Goal: Find specific page/section: Find specific page/section

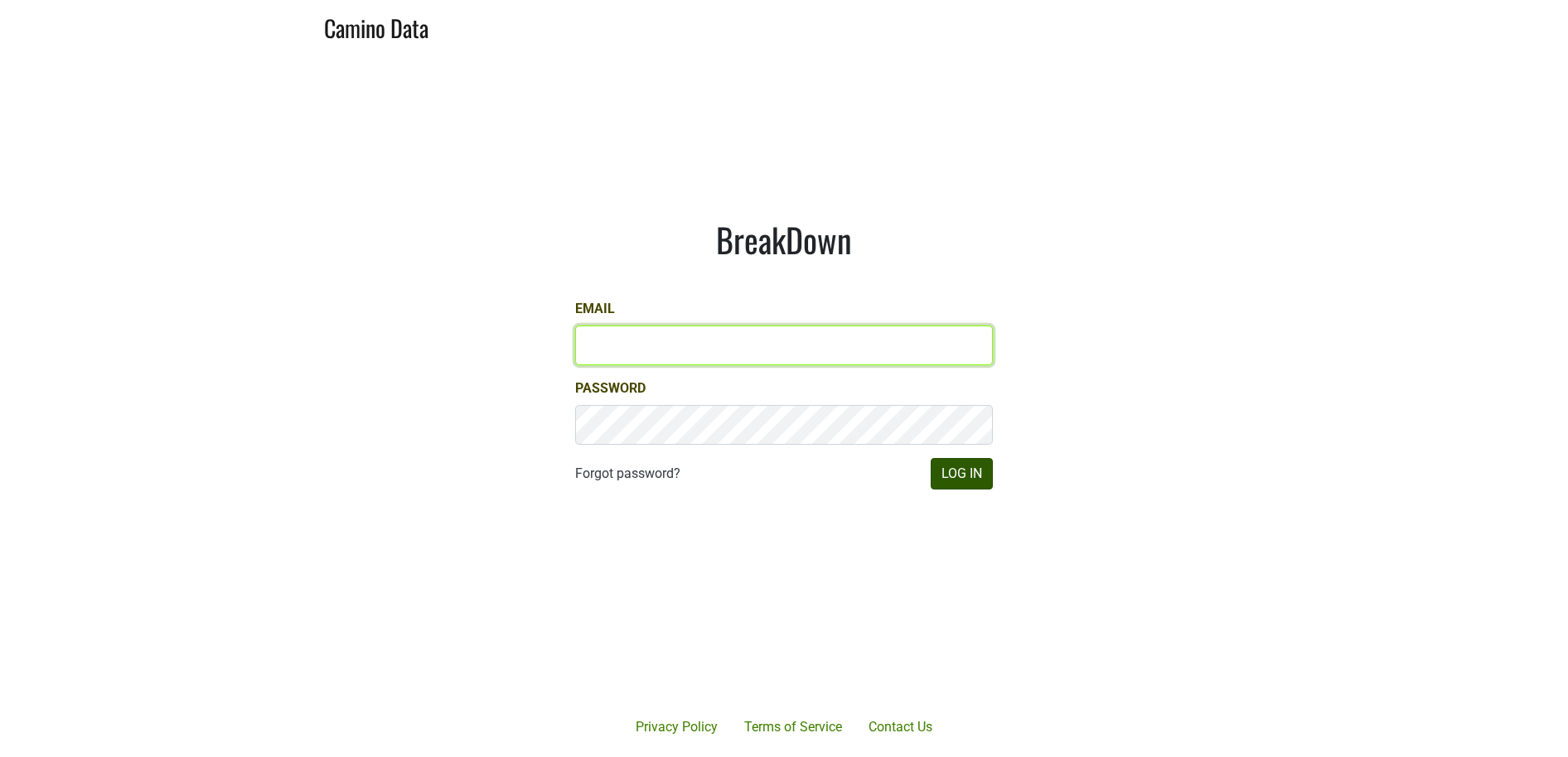
type input "[PERSON_NAME][EMAIL_ADDRESS][DOMAIN_NAME]"
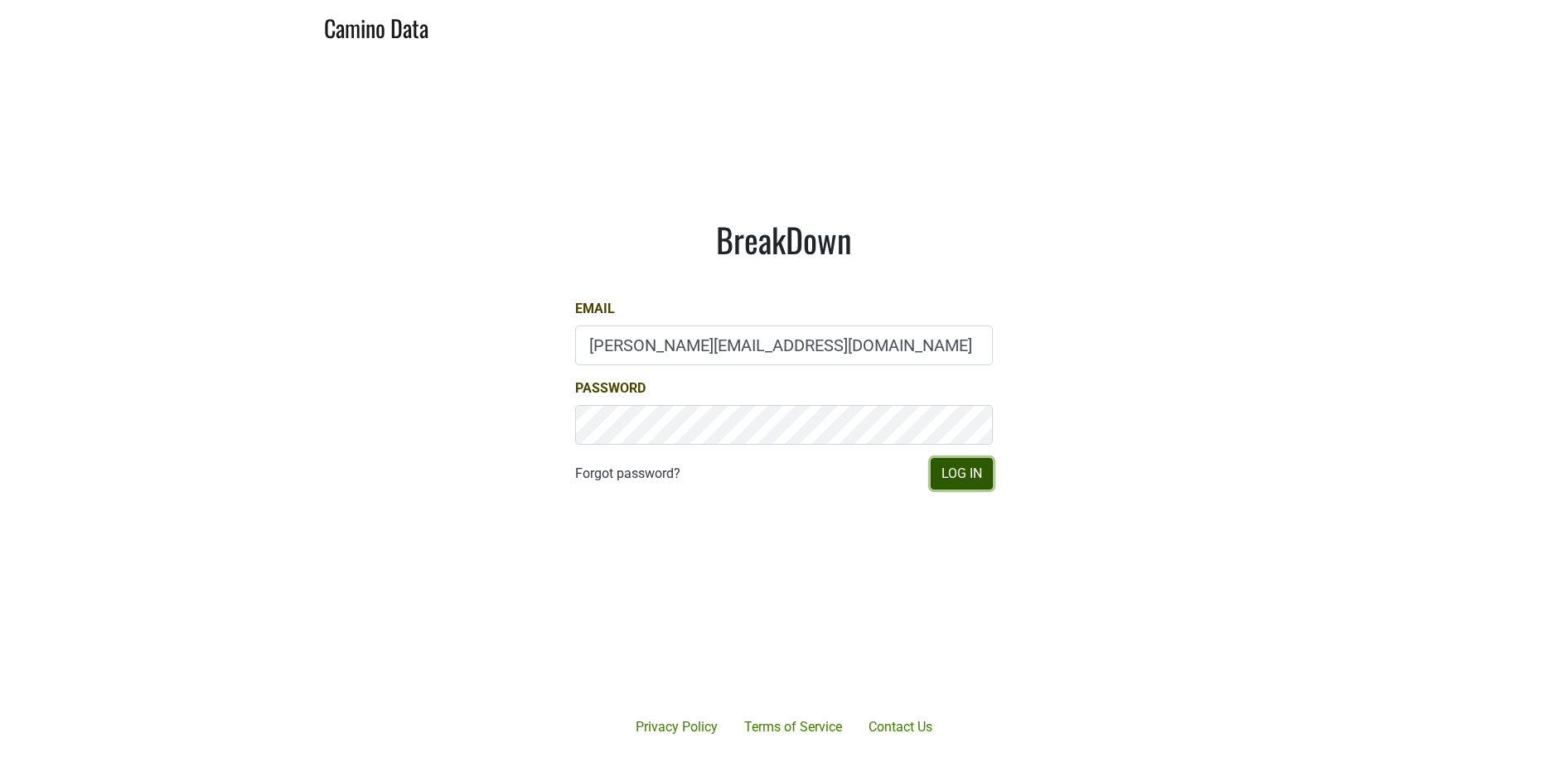
click at [954, 472] on button "Log In" at bounding box center [962, 474] width 62 height 32
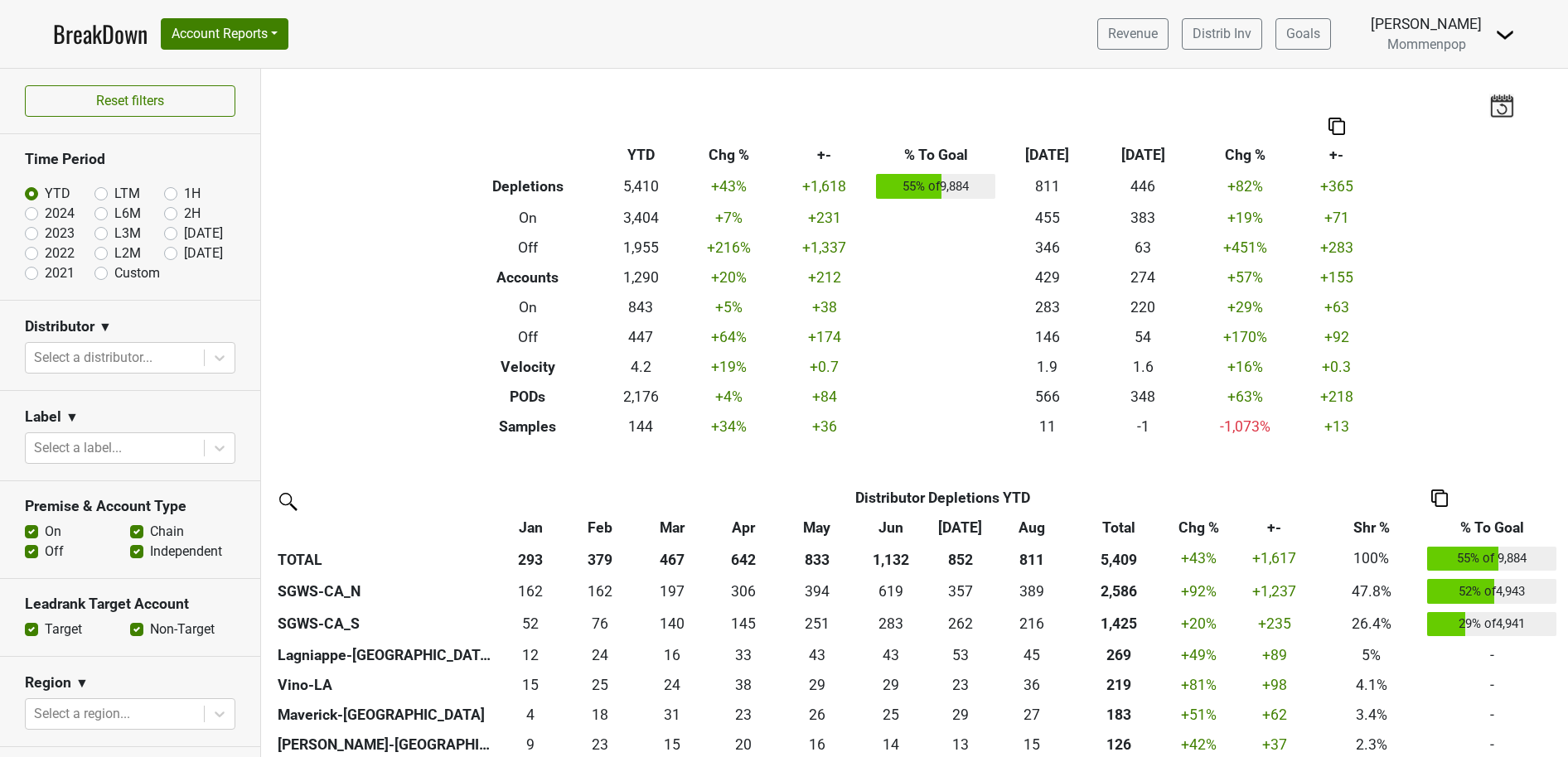
click at [114, 235] on label "L3M" at bounding box center [127, 233] width 27 height 20
click at [104, 235] on input "L3M" at bounding box center [127, 232] width 66 height 16
radio input "true"
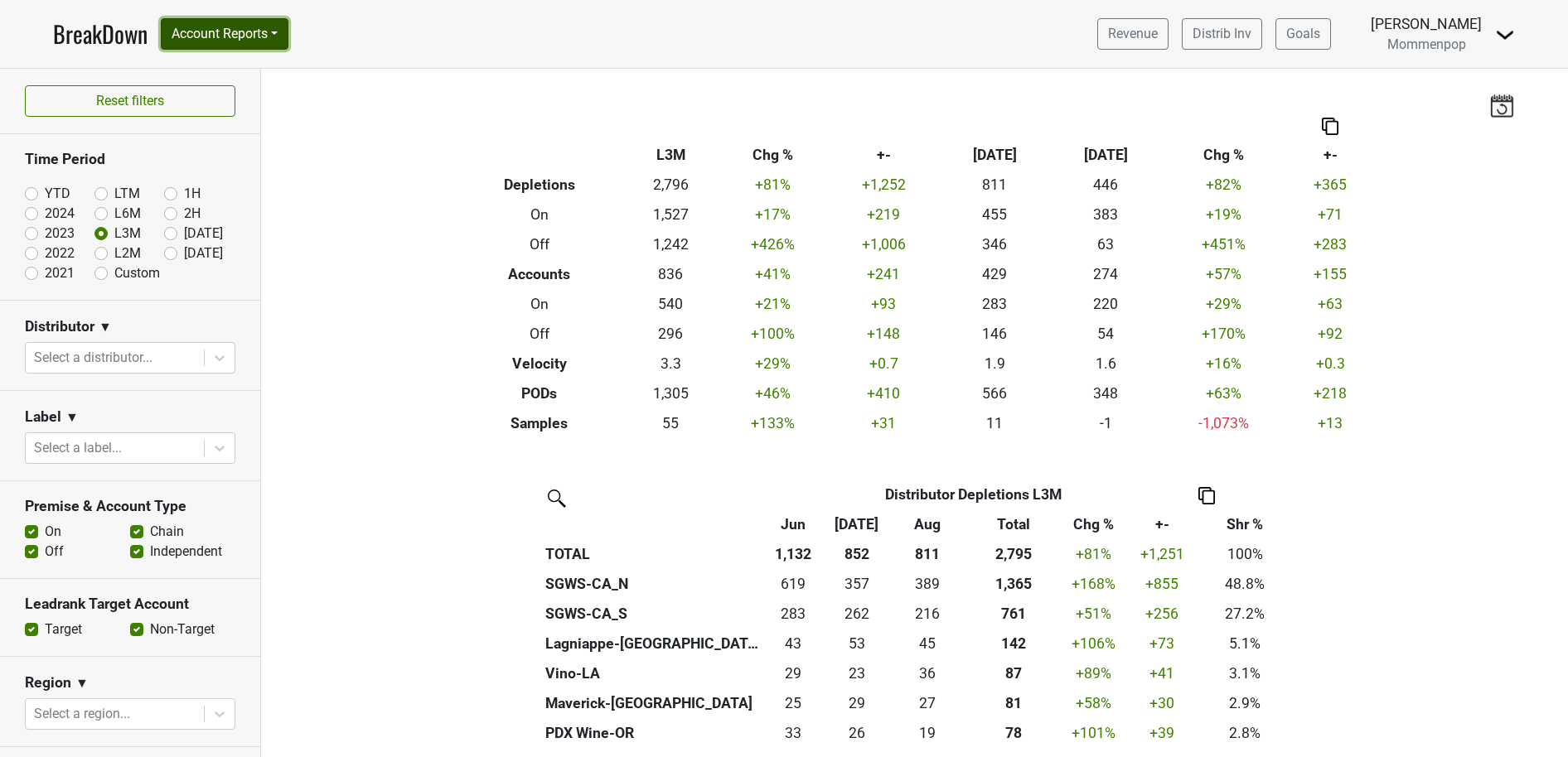
click at [185, 45] on button "Account Reports" at bounding box center [224, 33] width 128 height 32
click at [199, 78] on link "SuperRanker" at bounding box center [234, 72] width 147 height 27
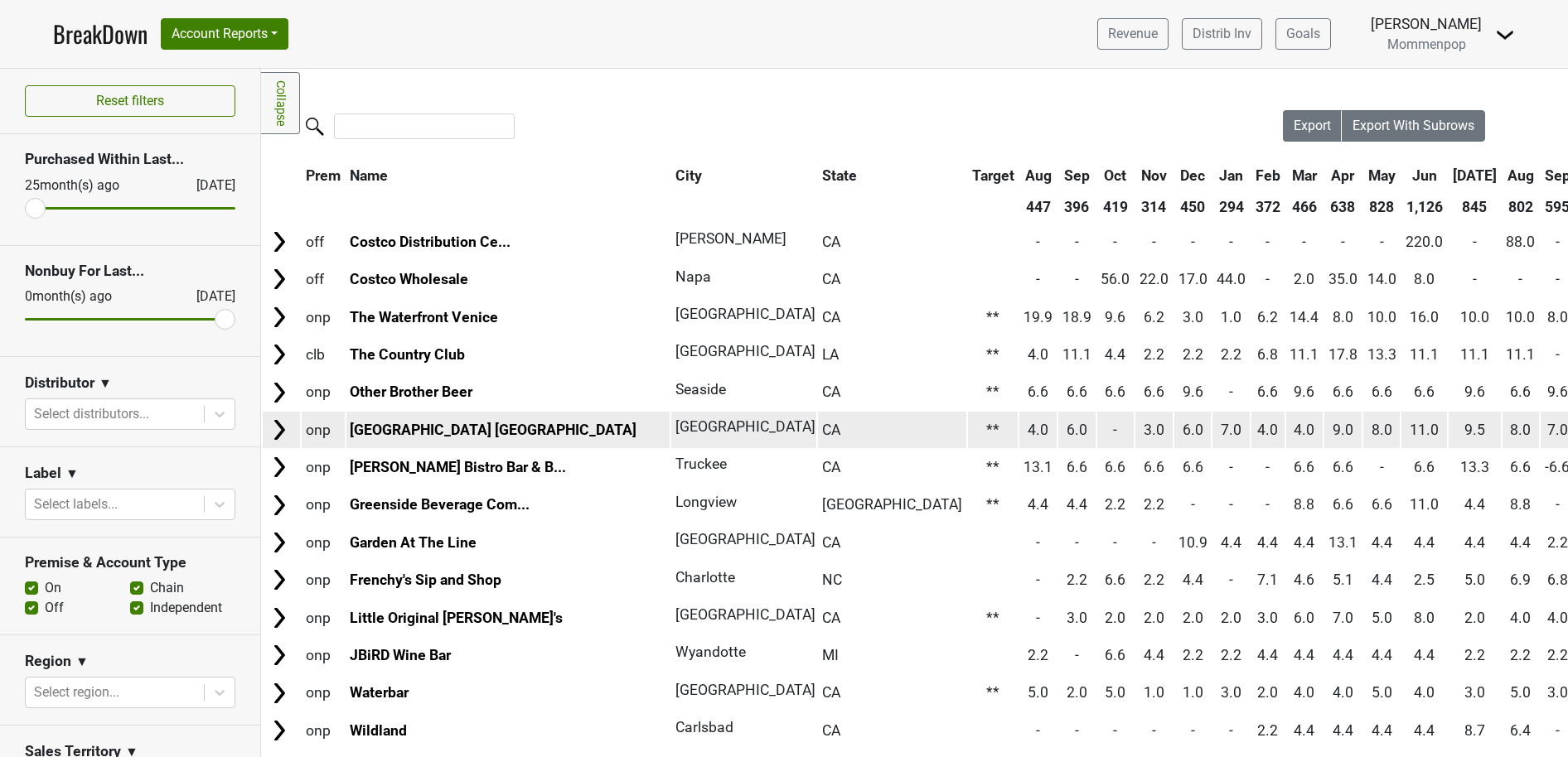
click at [402, 439] on td "LUMA Hotel San Francisco" at bounding box center [507, 429] width 324 height 35
click at [405, 433] on link "LUMA Hotel San Francisco" at bounding box center [493, 429] width 287 height 16
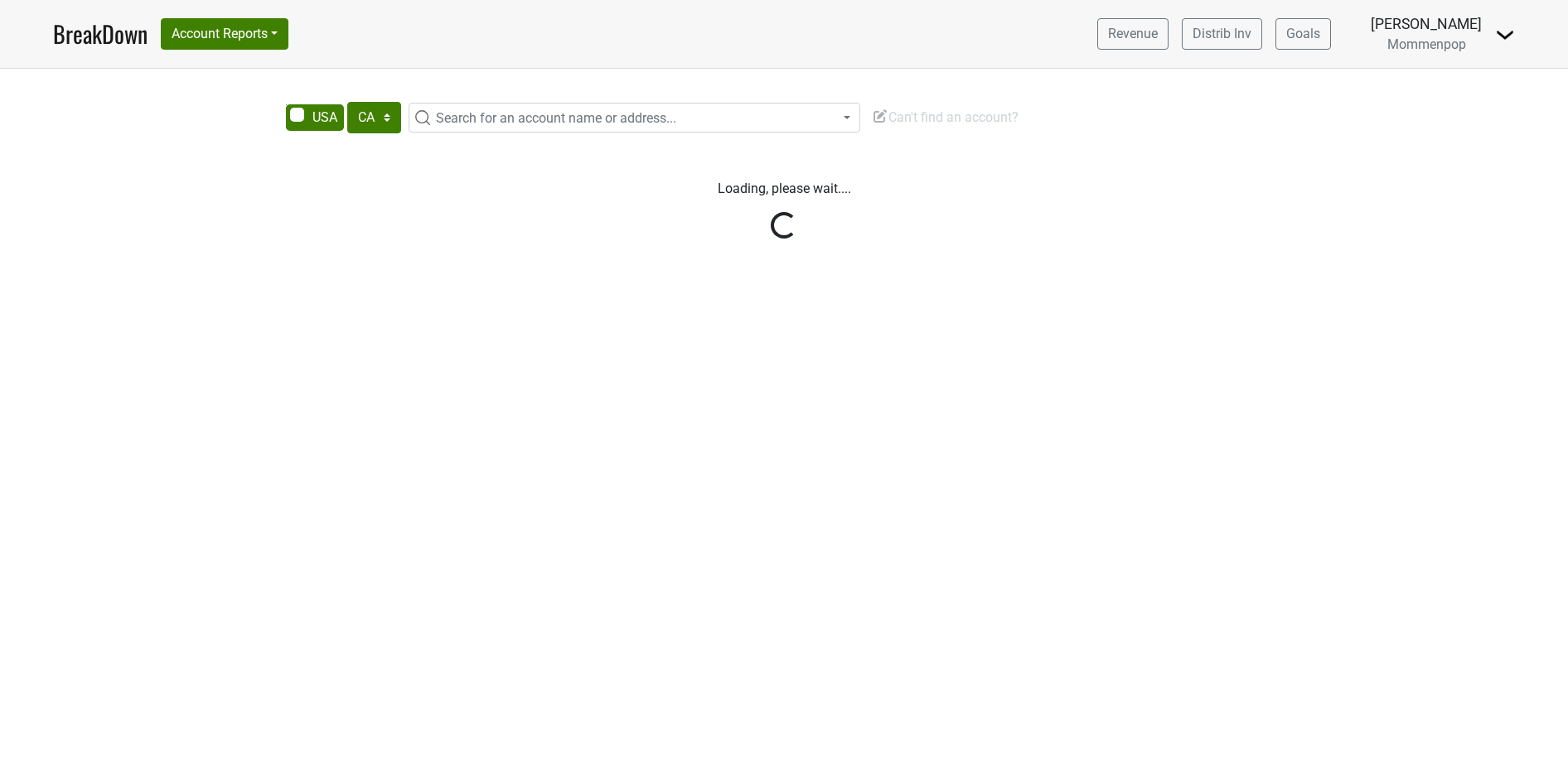
select select "CA"
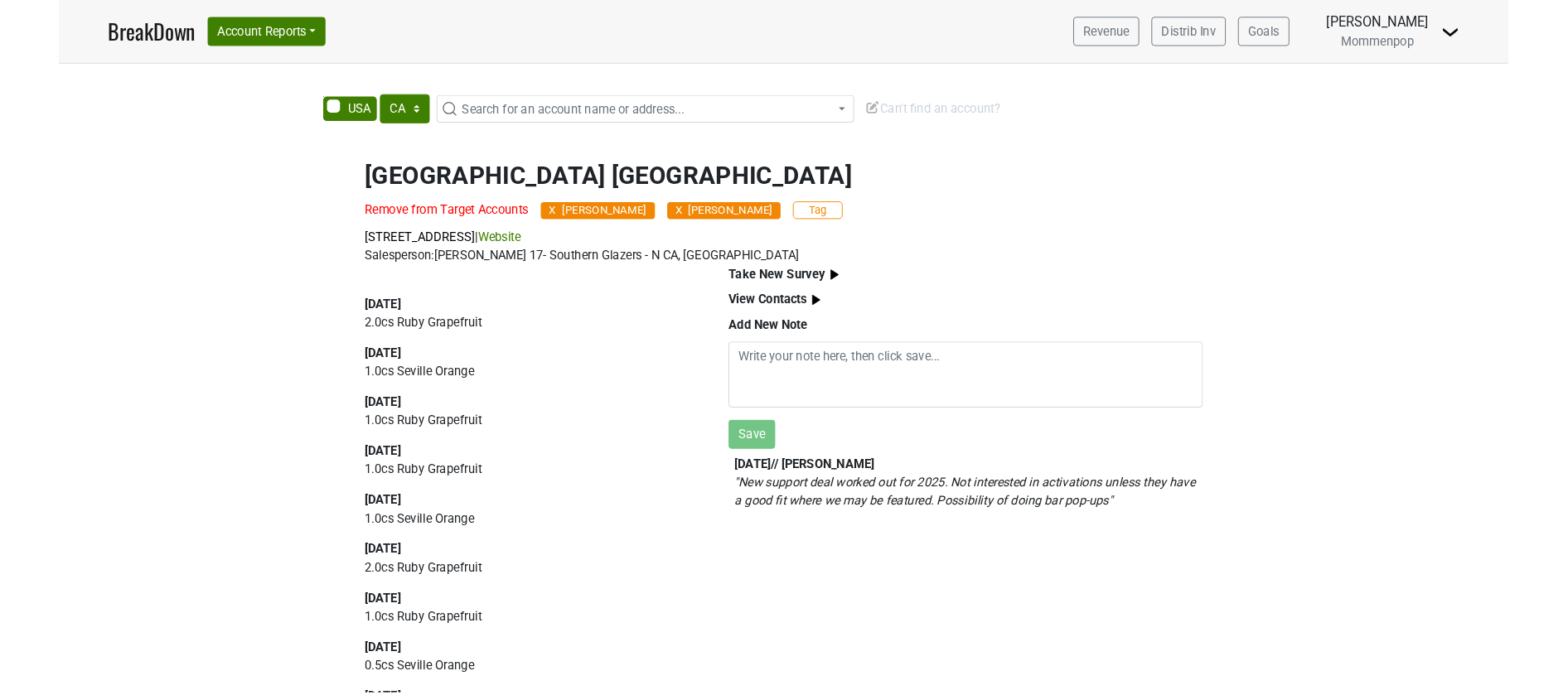
scroll to position [583, 0]
